Goal: Information Seeking & Learning: Learn about a topic

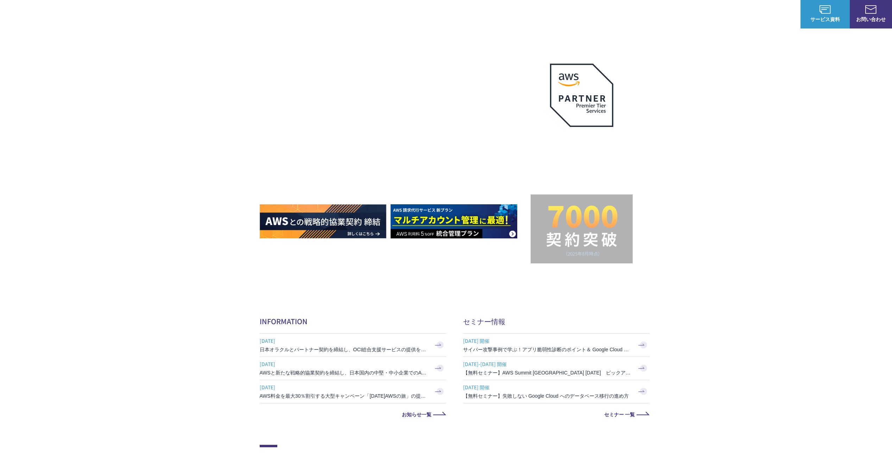
click at [575, 43] on span "Google Cloud（GCP）" at bounding box center [575, 44] width 60 height 8
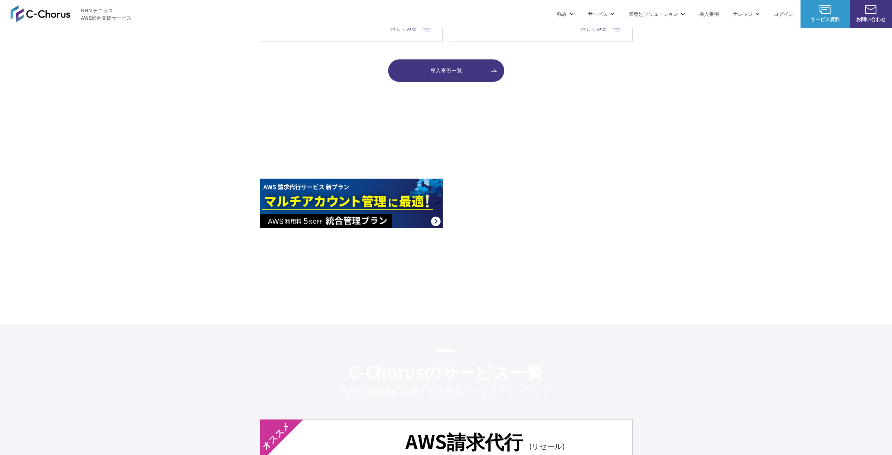
scroll to position [876, 0]
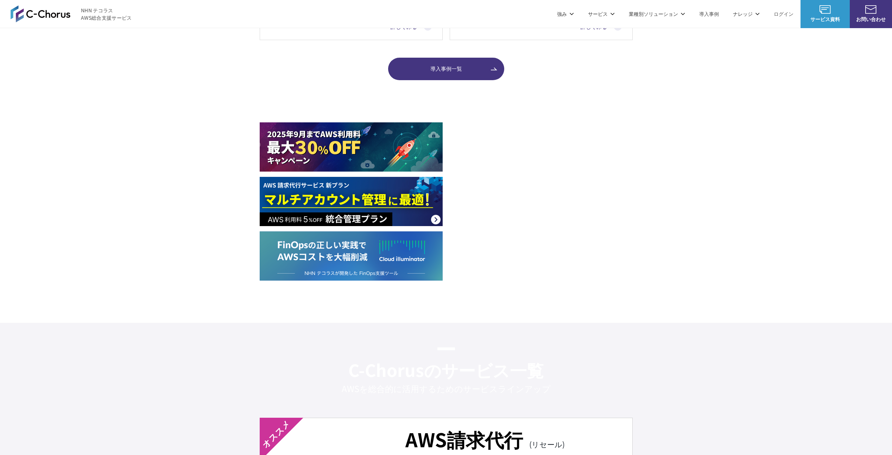
click at [337, 151] on img at bounding box center [351, 146] width 183 height 49
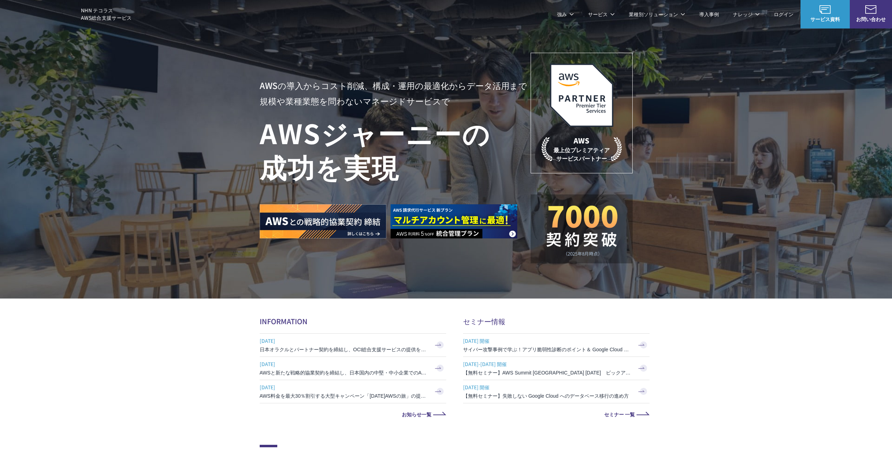
click at [566, 179] on link "Google Workspace 請求代行サービス" at bounding box center [586, 182] width 83 height 7
